Goal: Transaction & Acquisition: Purchase product/service

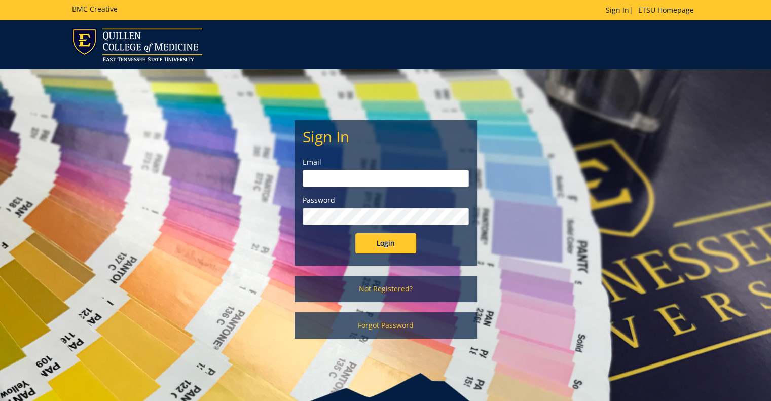
type input "[EMAIL_ADDRESS][DOMAIN_NAME]"
click at [399, 237] on input "Login" at bounding box center [385, 243] width 61 height 20
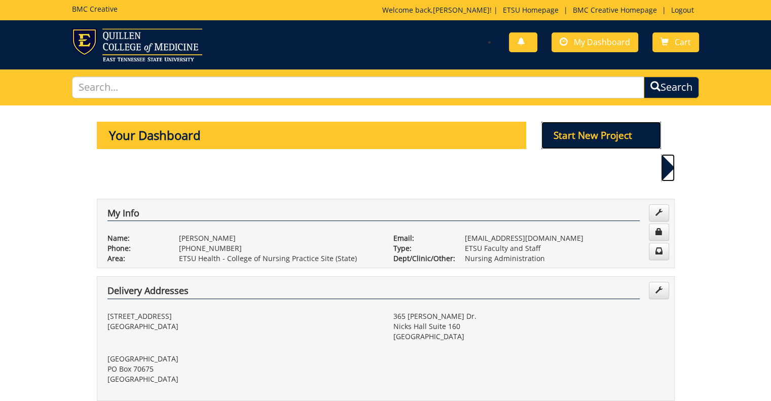
click at [591, 143] on p "Start New Project" at bounding box center [601, 135] width 120 height 27
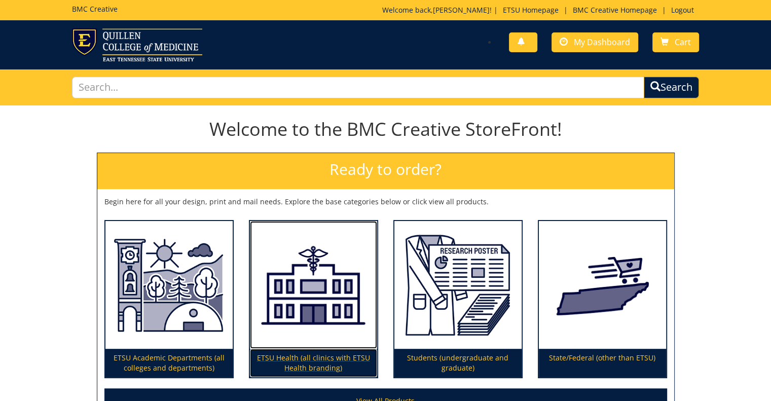
click at [294, 360] on p "ETSU Health (all clinics with ETSU Health branding)" at bounding box center [313, 363] width 127 height 28
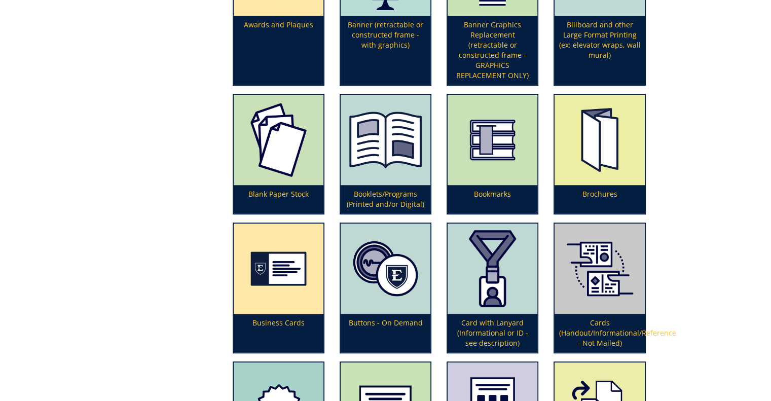
scroll to position [406, 0]
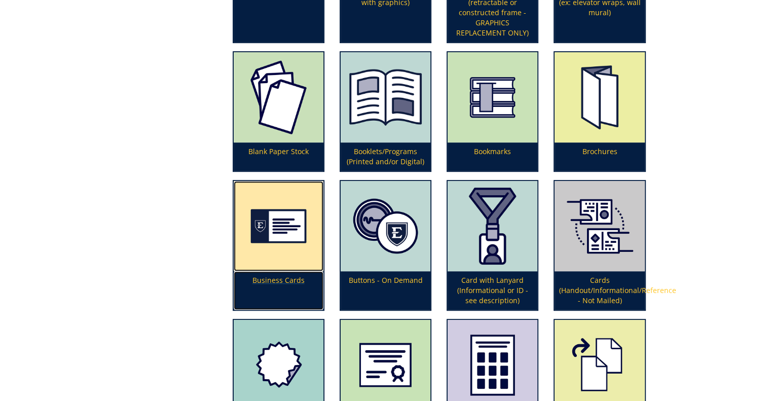
click at [282, 275] on p "Business Cards" at bounding box center [279, 290] width 90 height 39
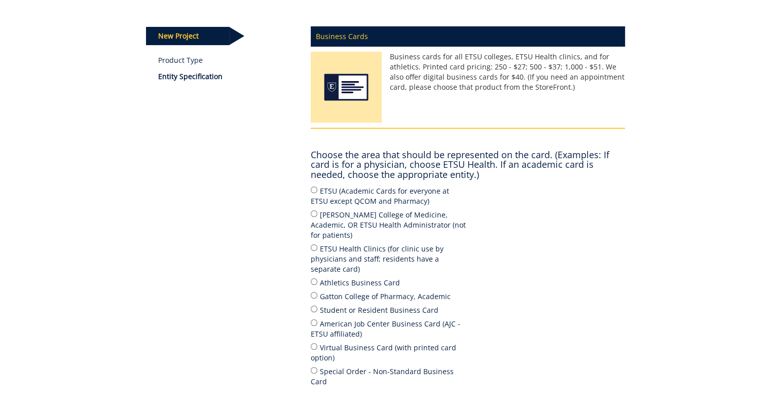
scroll to position [120, 0]
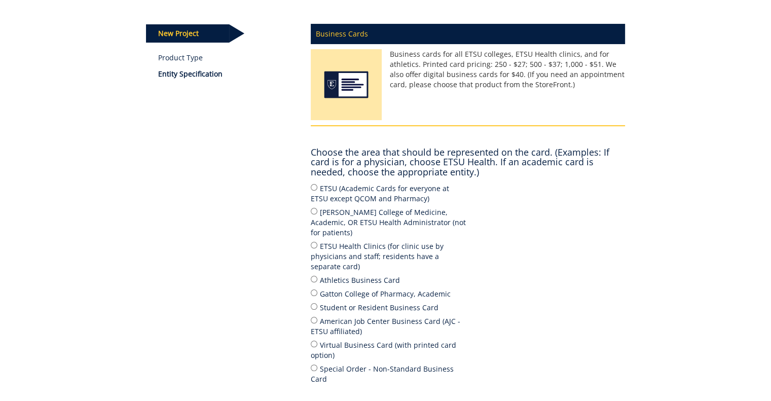
click at [319, 240] on label "ETSU Health Clinics (for clinic use by physicians and staff; residents have a s…" at bounding box center [389, 255] width 157 height 31
click at [317, 242] on input "ETSU Health Clinics (for clinic use by physicians and staff; residents have a s…" at bounding box center [314, 245] width 7 height 7
radio input "true"
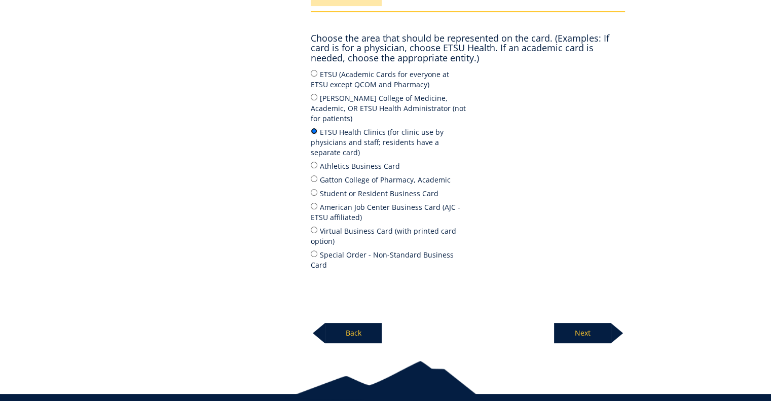
scroll to position [235, 0]
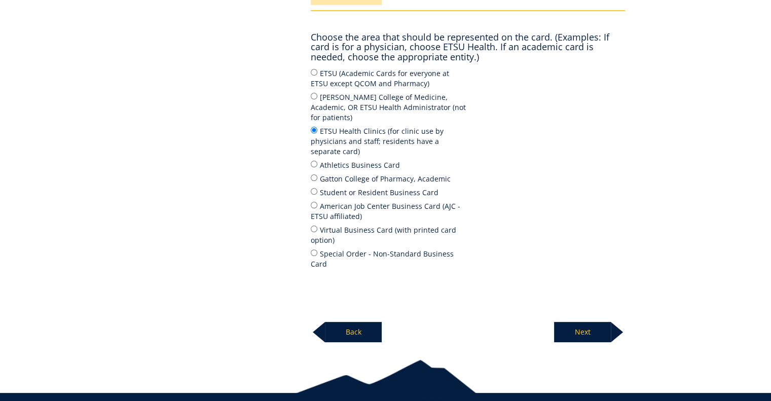
click at [578, 322] on p "Next" at bounding box center [582, 332] width 57 height 20
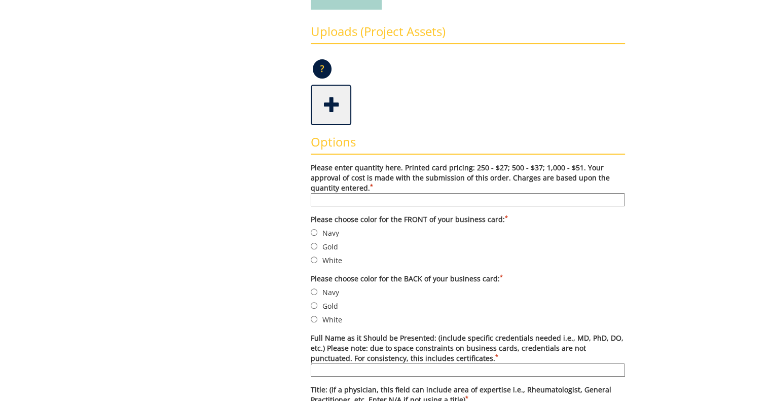
scroll to position [233, 0]
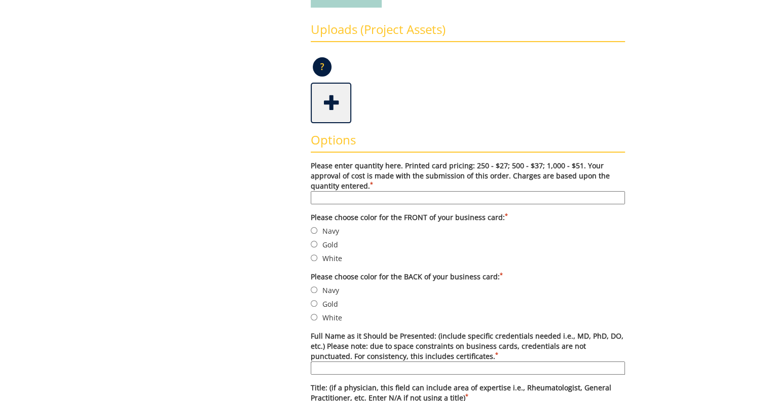
click at [391, 195] on input "Please enter quantity here. Printed card pricing: 250 - $27; 500 - $37; 1,000 -…" at bounding box center [468, 197] width 314 height 13
type input "500"
click at [329, 243] on label "Gold" at bounding box center [468, 244] width 314 height 11
click at [317, 243] on input "Gold" at bounding box center [314, 244] width 7 height 7
radio input "true"
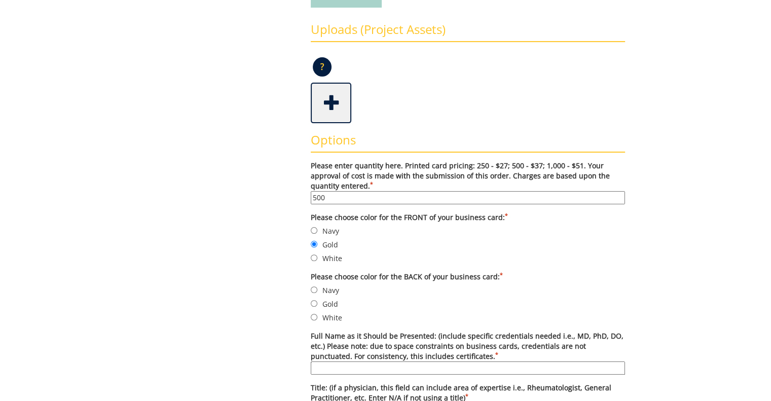
click at [320, 318] on label "White" at bounding box center [468, 317] width 314 height 11
click at [317, 318] on input "White" at bounding box center [314, 317] width 7 height 7
radio input "true"
paste input "[PERSON_NAME], DNP, PMHNP-[GEOGRAPHIC_DATA], APRN"
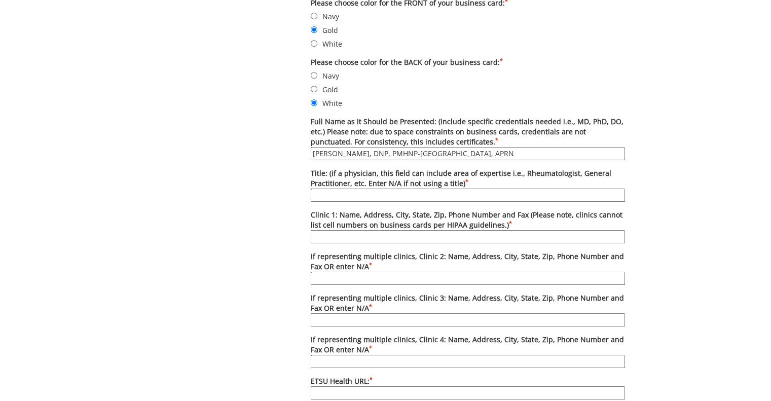
scroll to position [448, 0]
type input "[PERSON_NAME], DNP, PMHNP-[GEOGRAPHIC_DATA], APRN"
click at [342, 190] on input "Title: (if a physician, this field can include area of expertise i.e., Rheumato…" at bounding box center [468, 193] width 314 height 13
type input "Behavioral Health"
click at [343, 231] on input "Clinic 1: Name, Address, City, State, Zip, Phone Number and Fax (Please note, c…" at bounding box center [468, 235] width 314 height 13
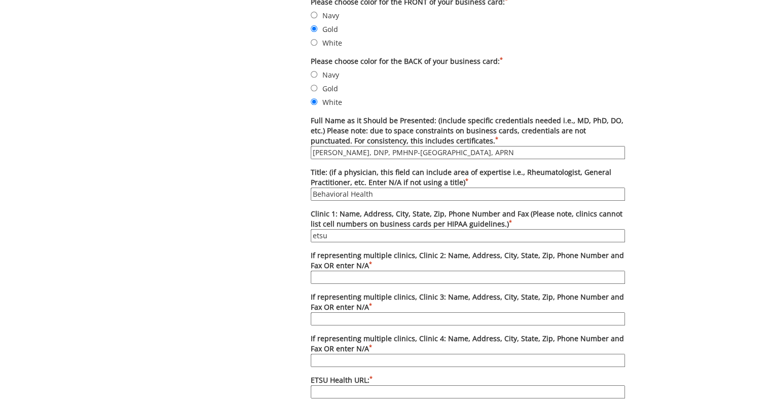
type input "[GEOGRAPHIC_DATA], [STREET_ADDRESS], [PHONE_NUMBER], [PHONE_NUMBER]"
click at [372, 272] on input "If representing multiple clinics, Clinic 2: Name, Address, City, State, Zip, Ph…" at bounding box center [468, 277] width 314 height 13
type input "n/a"
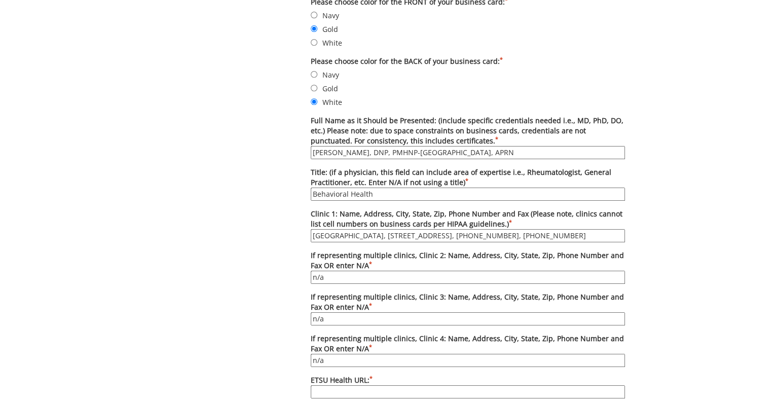
paste input "https://www.etsuhealth.org/locations/jc-communityhealthcenter.php"
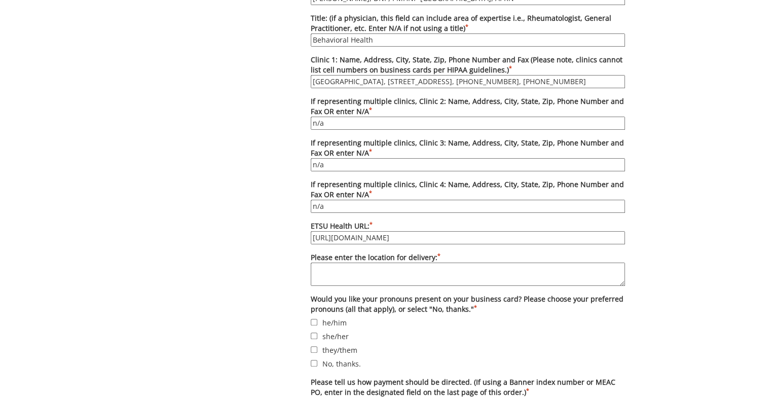
scroll to position [605, 0]
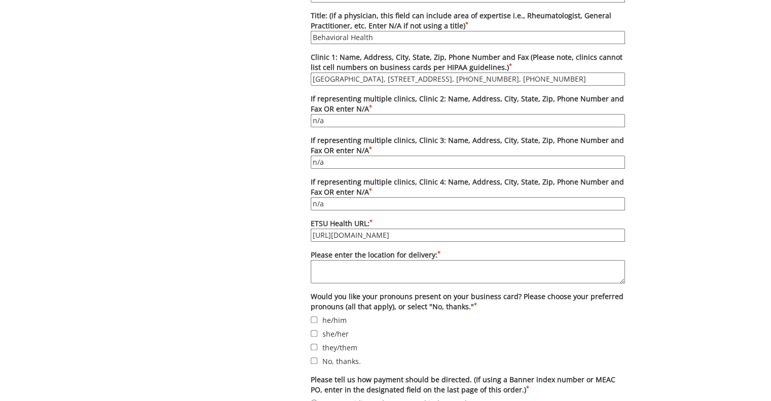
type input "https://www.etsuhealth.org/locations/jc-communityhealthcenter.php"
click at [412, 267] on textarea "Please enter the location for delivery: *" at bounding box center [468, 271] width 314 height 23
type textarea "JCCHC"
click at [336, 355] on label "No, thanks." at bounding box center [468, 360] width 314 height 11
click at [317, 357] on input "No, thanks." at bounding box center [314, 360] width 7 height 7
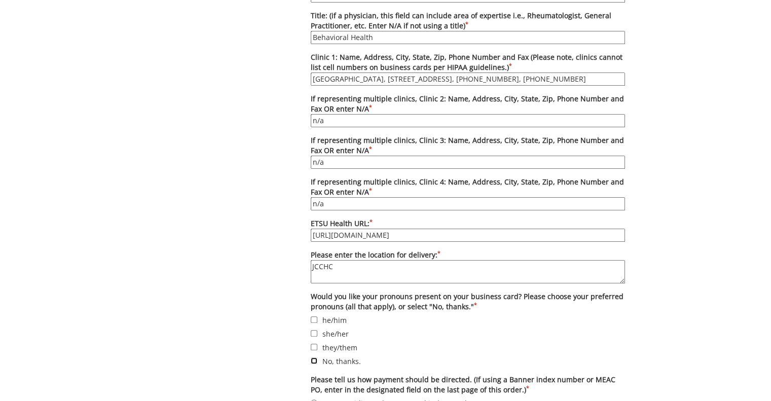
checkbox input "true"
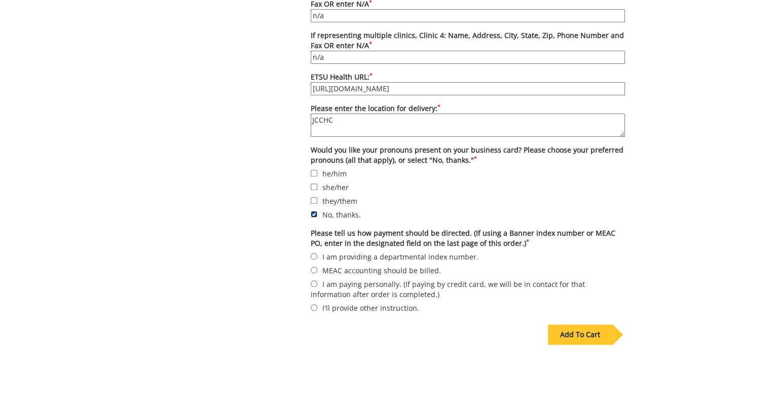
scroll to position [759, 0]
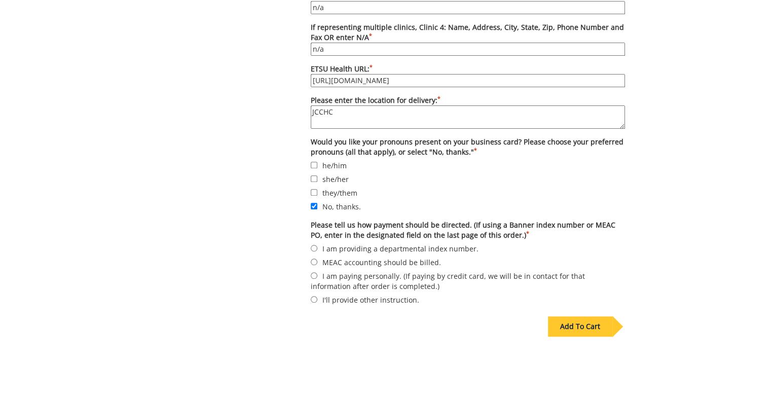
click at [363, 243] on label "I am providing a departmental index number." at bounding box center [468, 248] width 314 height 11
click at [317, 245] on input "I am providing a departmental index number." at bounding box center [314, 248] width 7 height 7
radio input "true"
click at [595, 323] on div "Add To Cart" at bounding box center [580, 326] width 64 height 20
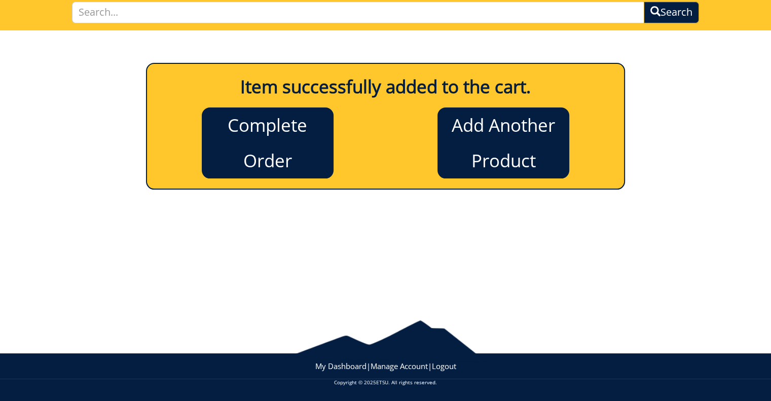
scroll to position [75, 0]
click at [302, 143] on link "Complete Order" at bounding box center [268, 142] width 132 height 71
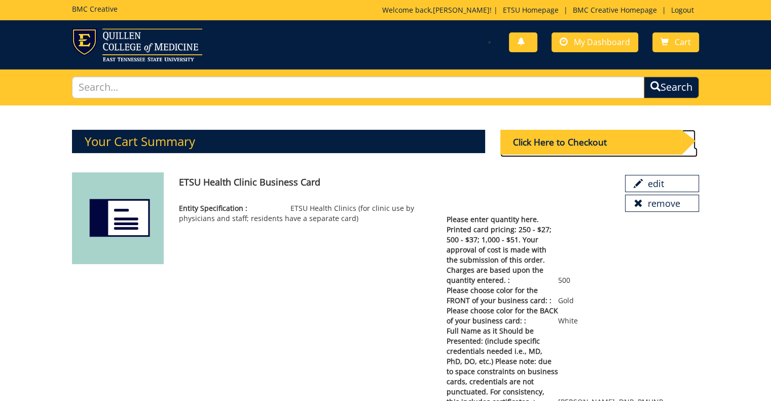
click at [582, 137] on div "Click Here to Checkout" at bounding box center [590, 142] width 181 height 25
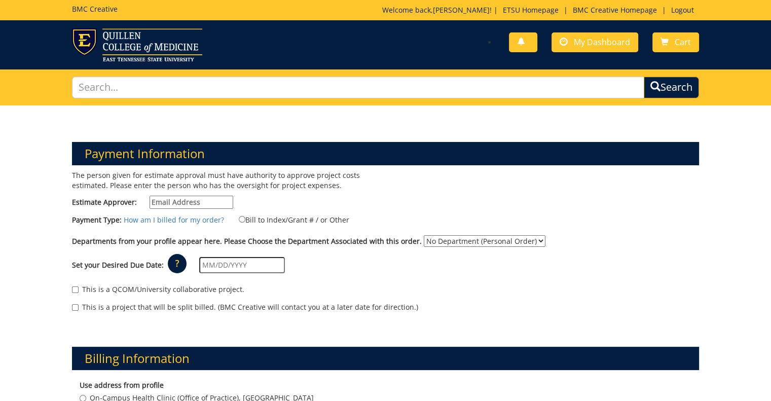
click at [181, 202] on input "Estimate Approver:" at bounding box center [191, 202] width 84 height 13
type input "smithvm1@etsu.edu"
type input "[STREET_ADDRESS]"
type input "Johnson City"
type input "37604"
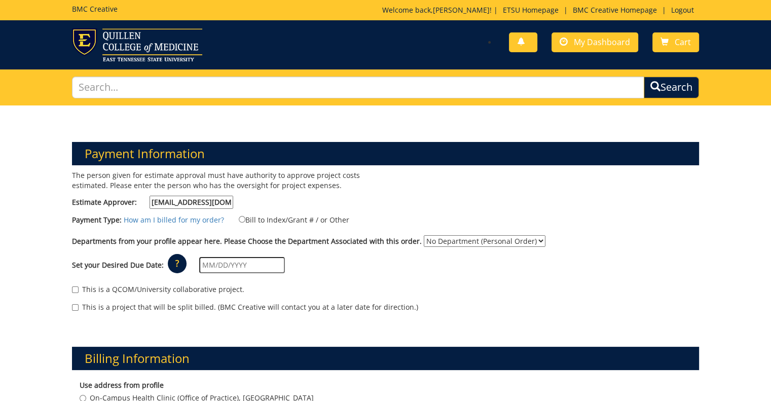
click at [241, 218] on label "Bill to Index/Grant # / or Other" at bounding box center [287, 219] width 123 height 11
click at [241, 218] on input "Bill to Index/Grant # / or Other" at bounding box center [242, 219] width 7 height 7
radio input "true"
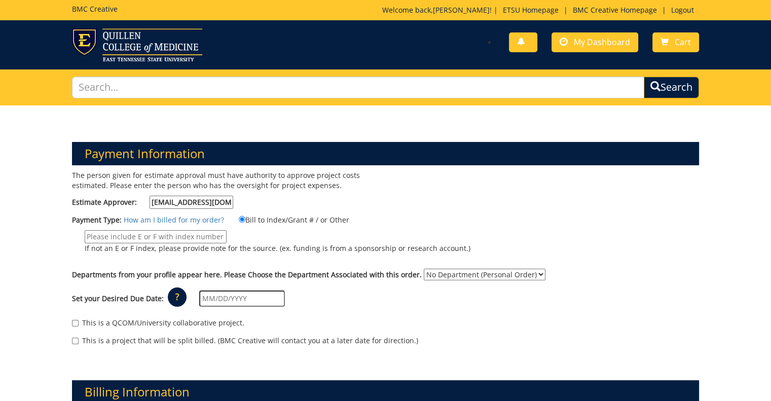
click at [190, 236] on input "If not an E or F index, please provide note for the source. (ex. funding is fro…" at bounding box center [156, 236] width 142 height 13
type input "10-66500-390014-125-74110-300-999-999-999"
click at [447, 270] on select "No Department (Personal Order) Nursing Administration" at bounding box center [485, 275] width 122 height 12
select select "126"
click at [424, 269] on select "No Department (Personal Order) Nursing Administration" at bounding box center [485, 275] width 122 height 12
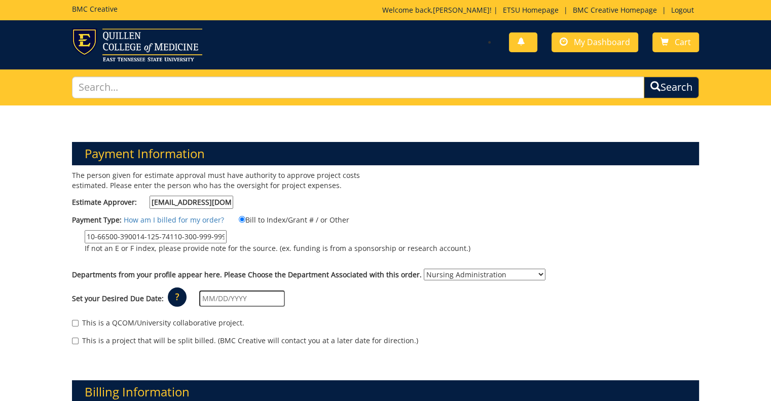
click at [251, 299] on input "text" at bounding box center [242, 298] width 86 height 16
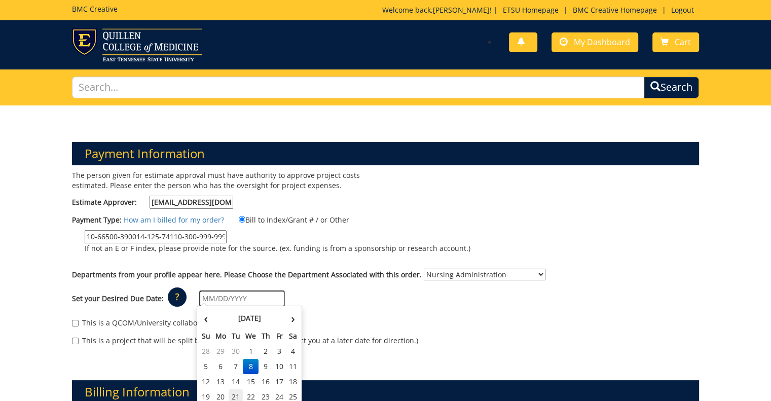
click at [233, 397] on td "21" at bounding box center [235, 396] width 14 height 15
type input "[DATE]"
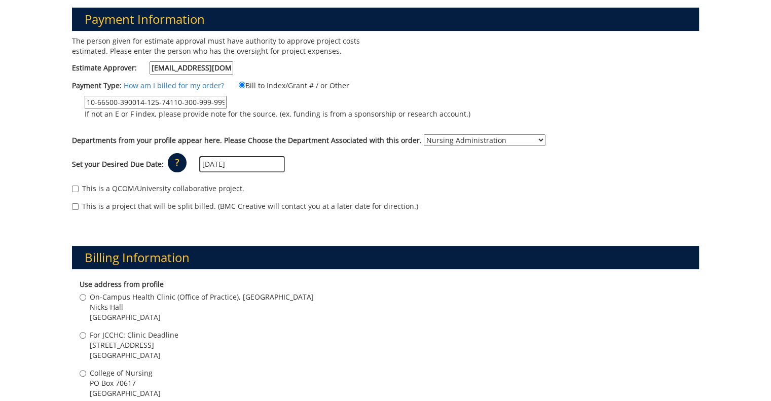
scroll to position [137, 0]
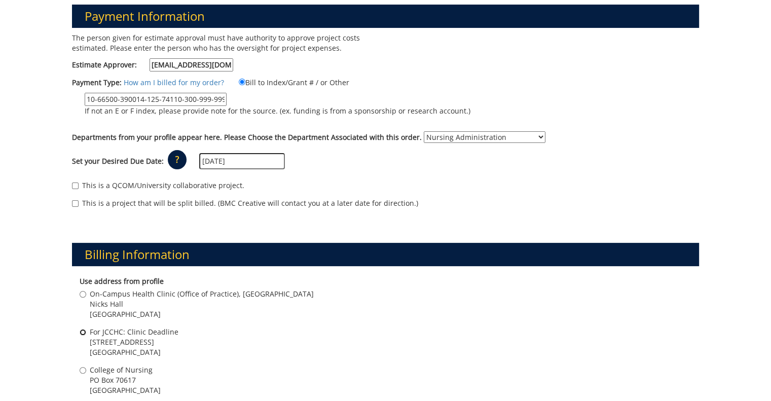
click at [84, 329] on input "For JCCHC: Clinic Deadline 2151 Century Lane Johnson City , TN 37601" at bounding box center [83, 332] width 7 height 7
radio input "true"
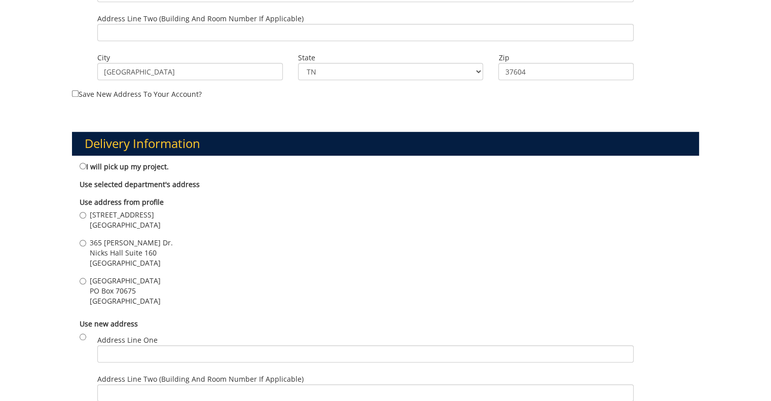
scroll to position [598, 0]
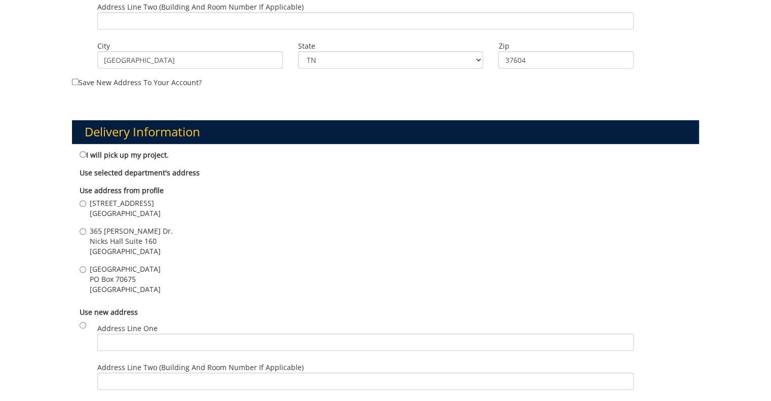
click at [122, 204] on span "[STREET_ADDRESS]" at bounding box center [125, 203] width 71 height 10
click at [86, 204] on input "2151 Century Lane Johnson City , TN 37601" at bounding box center [83, 203] width 7 height 7
radio input "true"
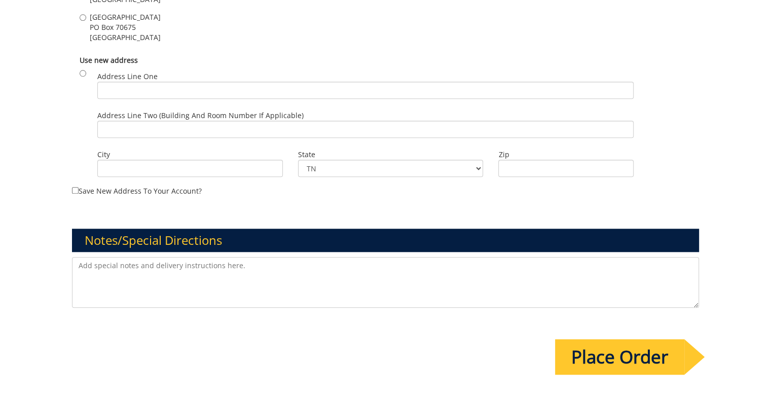
scroll to position [854, 0]
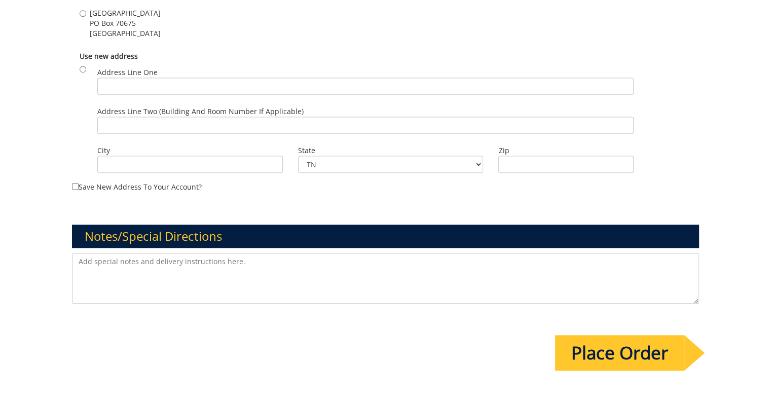
click at [624, 346] on input "Place Order" at bounding box center [619, 352] width 129 height 35
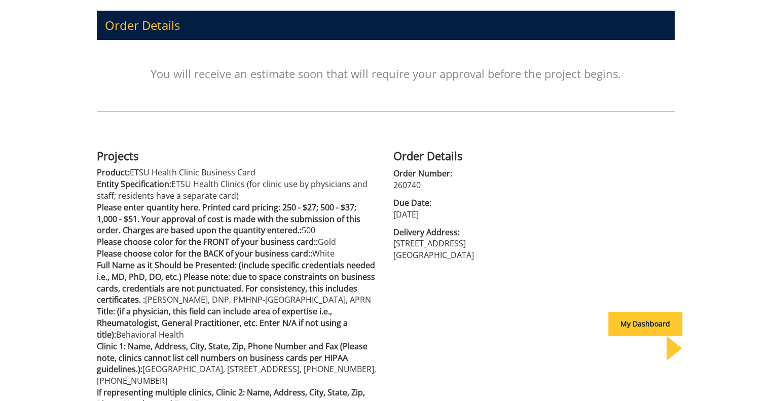
scroll to position [128, 0]
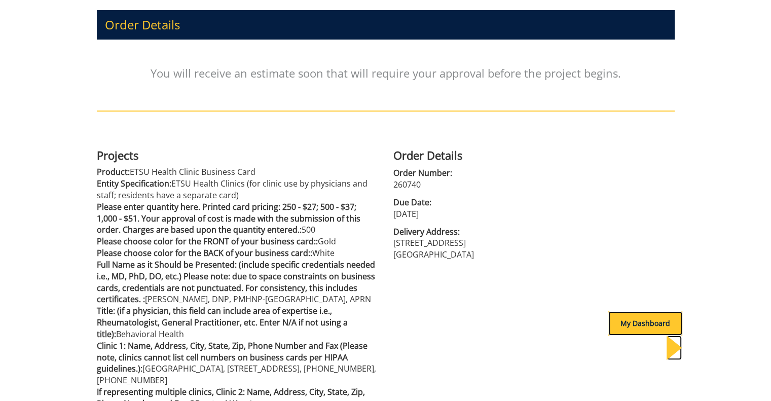
click at [626, 323] on div "My Dashboard" at bounding box center [645, 323] width 74 height 24
